Goal: Find specific page/section: Find specific page/section

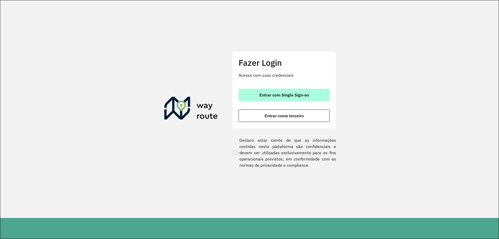
click at [254, 97] on button "Entrar com Single Sign-on" at bounding box center [283, 95] width 91 height 12
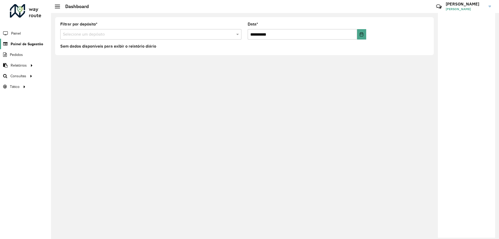
click at [30, 44] on span "Painel de Sugestão" at bounding box center [27, 43] width 32 height 5
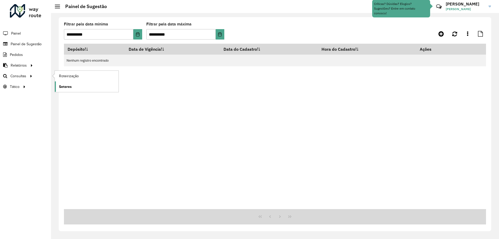
click at [66, 85] on span "Setores" at bounding box center [65, 86] width 13 height 5
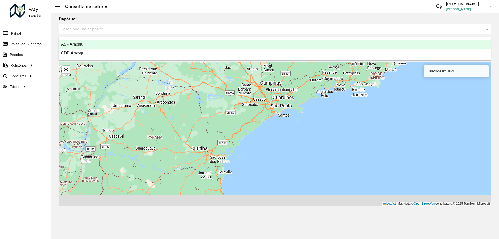
click at [83, 25] on div "Selecione um depósito" at bounding box center [275, 29] width 432 height 10
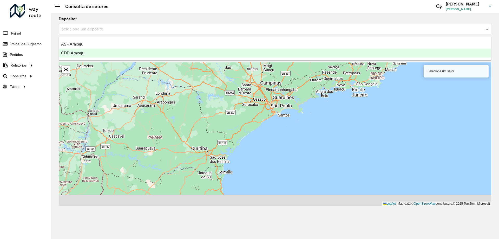
click at [77, 53] on span "CDD Aracaju" at bounding box center [72, 53] width 23 height 4
